Goal: Use online tool/utility: Use online tool/utility

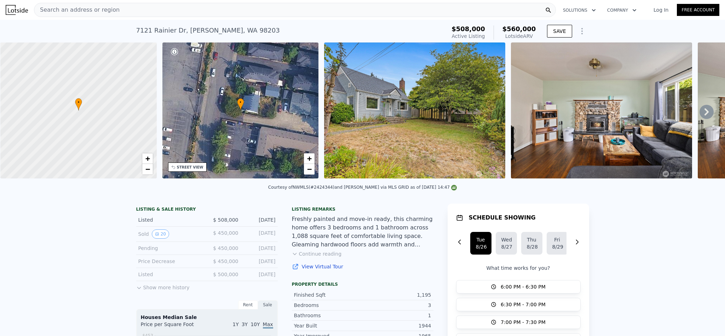
click at [134, 11] on div "Search an address or region" at bounding box center [295, 10] width 522 height 14
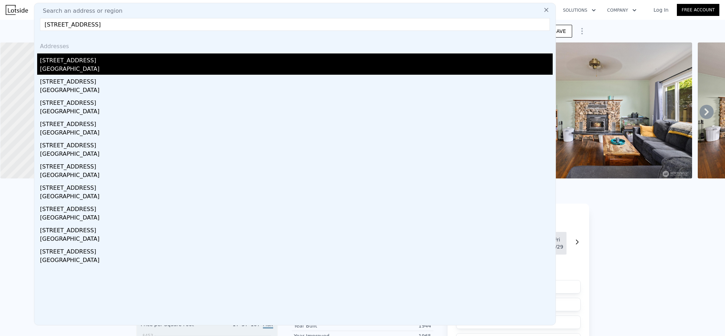
type input "[STREET_ADDRESS]"
click at [122, 63] on div "[STREET_ADDRESS]" at bounding box center [296, 58] width 512 height 11
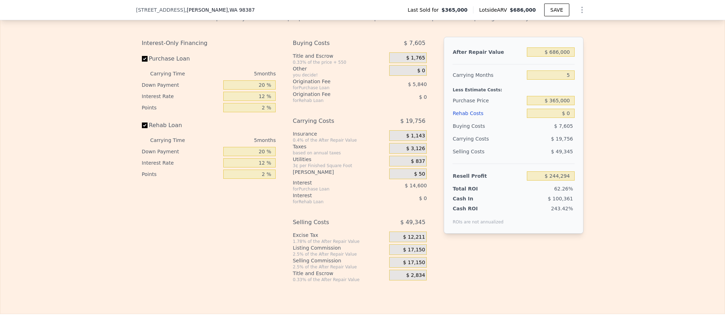
scroll to position [1112, 0]
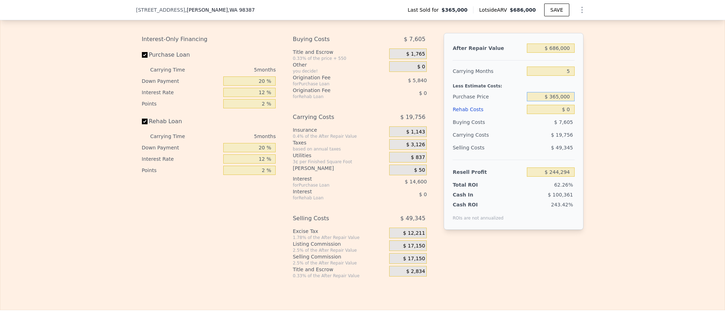
click at [559, 101] on input "$ 365,000" at bounding box center [550, 96] width 47 height 9
type input "$ 555,555,555,551"
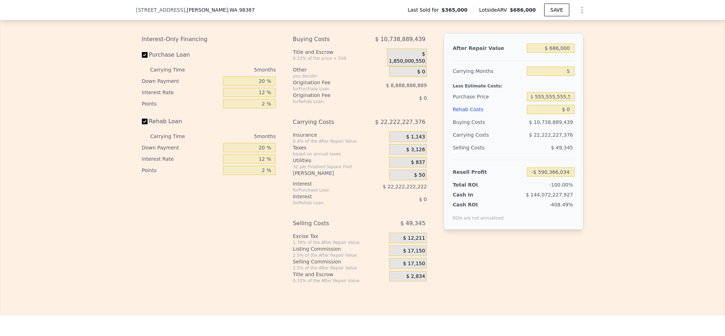
type input "-$ 588,516,035,711"
